Goal: Task Accomplishment & Management: Use online tool/utility

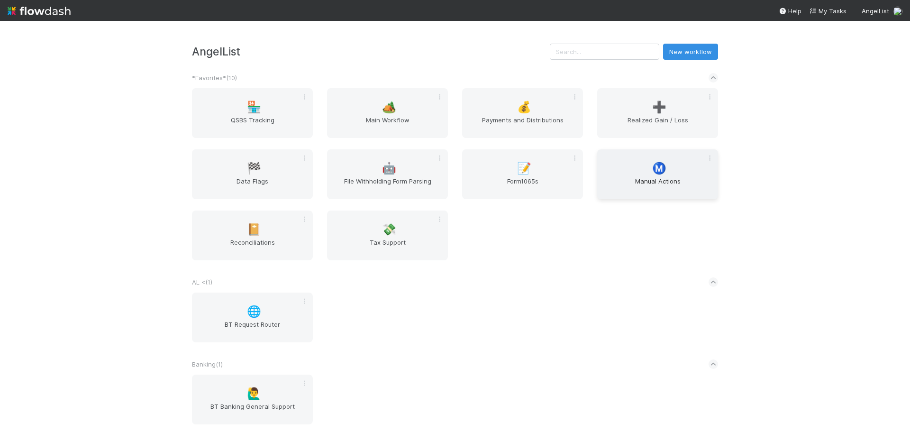
click at [656, 178] on span "Manual Actions" at bounding box center [657, 185] width 113 height 19
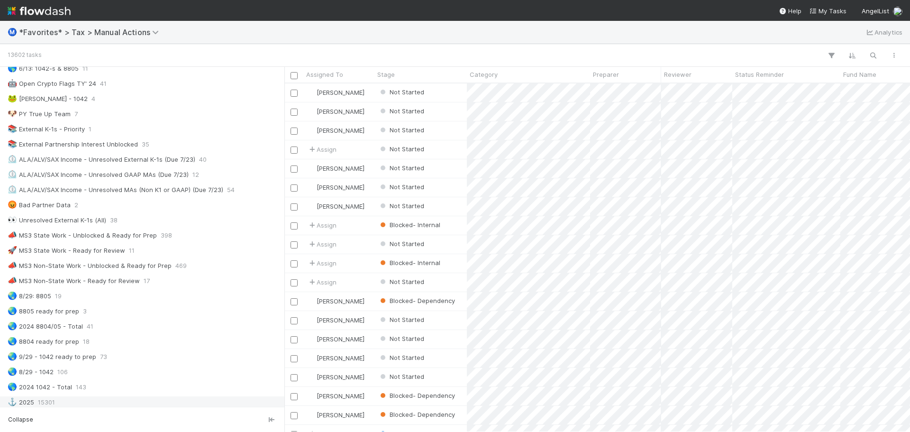
scroll to position [474, 0]
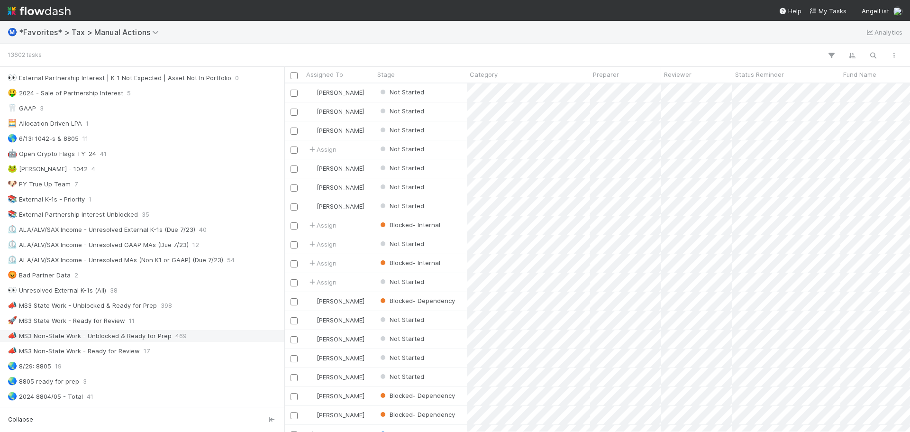
click at [165, 339] on div "📣 MS3 Non-State Work - Unblocked & Ready for Prep" at bounding box center [90, 336] width 164 height 12
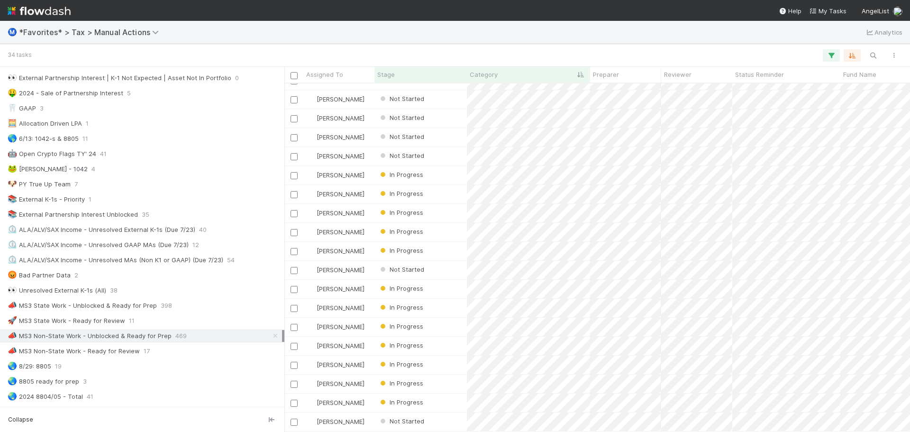
click at [54, 14] on img at bounding box center [39, 11] width 63 height 16
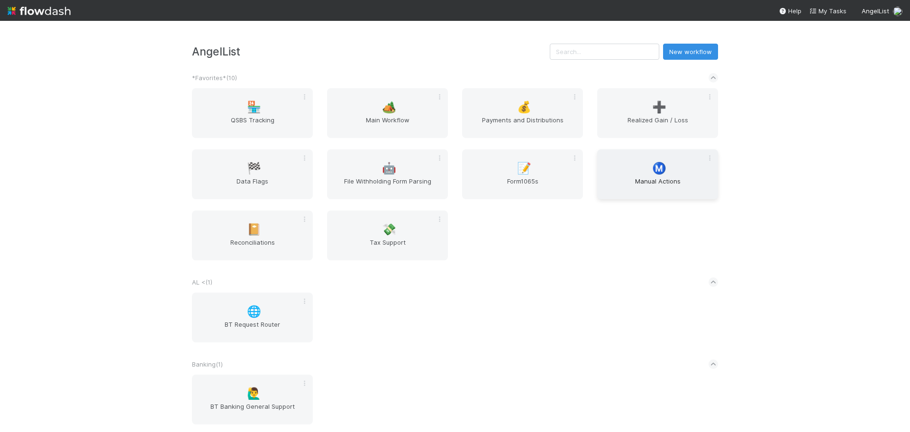
click at [663, 160] on div "Ⓜ️ Manual Actions" at bounding box center [657, 174] width 121 height 50
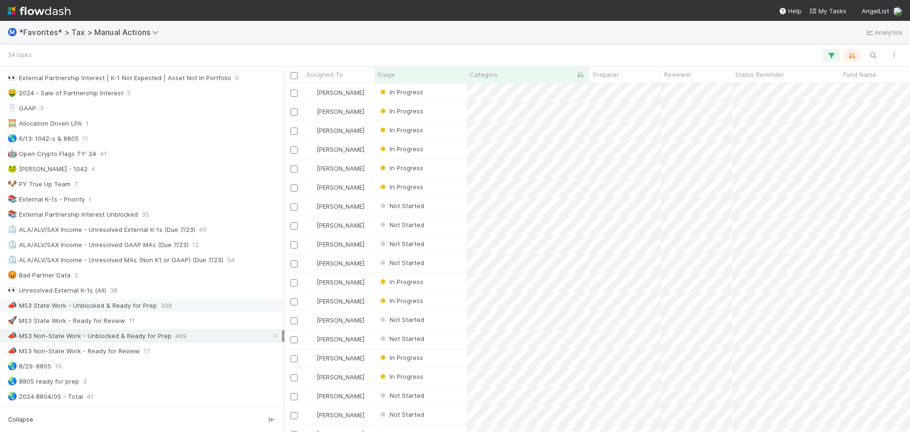
click at [143, 304] on div "📣 MS3 State Work - Unblocked & Ready for Prep" at bounding box center [82, 306] width 149 height 12
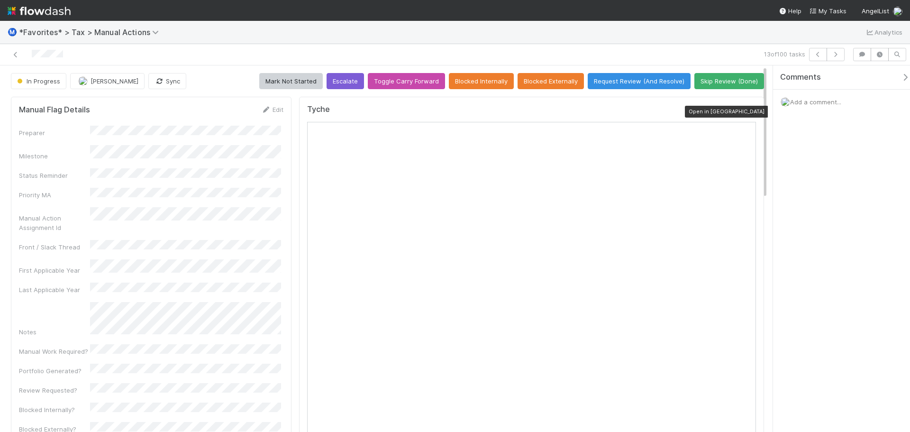
click at [746, 109] on icon at bounding box center [750, 112] width 9 height 6
click at [391, 49] on div at bounding box center [216, 54] width 424 height 13
